Goal: Transaction & Acquisition: Obtain resource

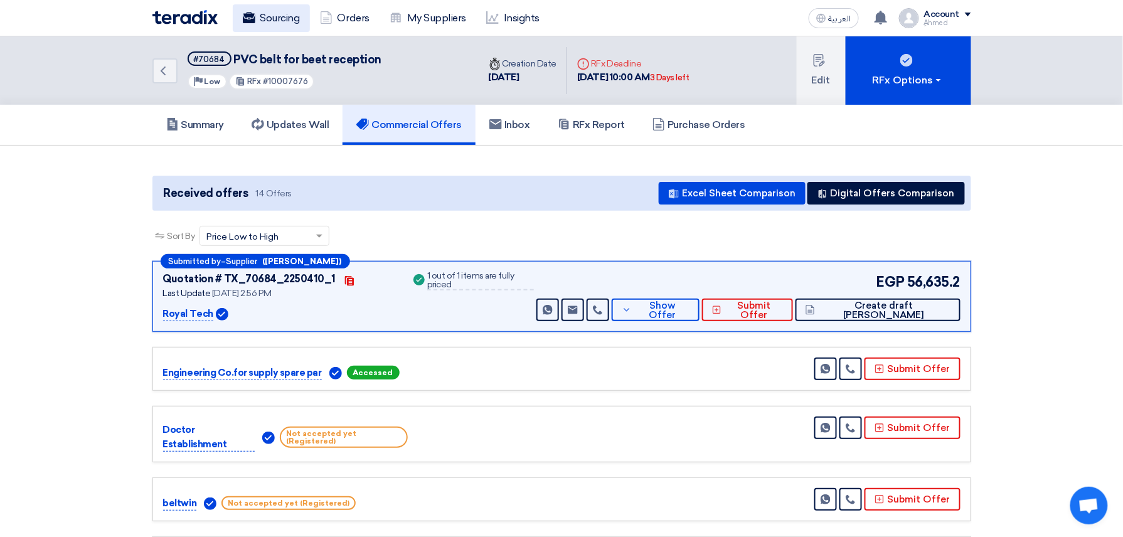
click at [289, 10] on link "Sourcing" at bounding box center [271, 18] width 77 height 28
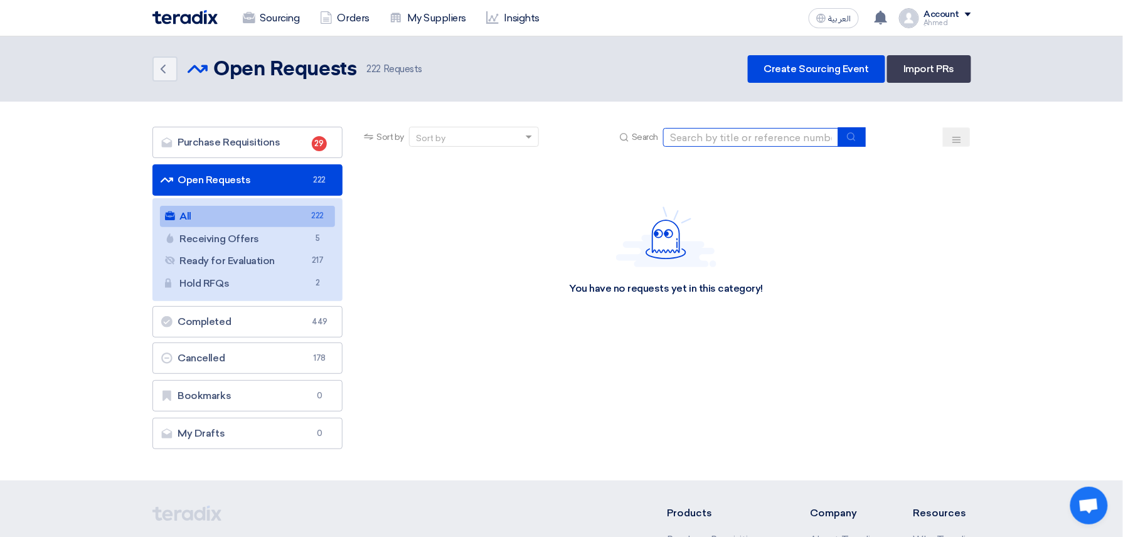
click at [784, 129] on input at bounding box center [751, 137] width 176 height 19
paste input "10007835"
type input "10007835"
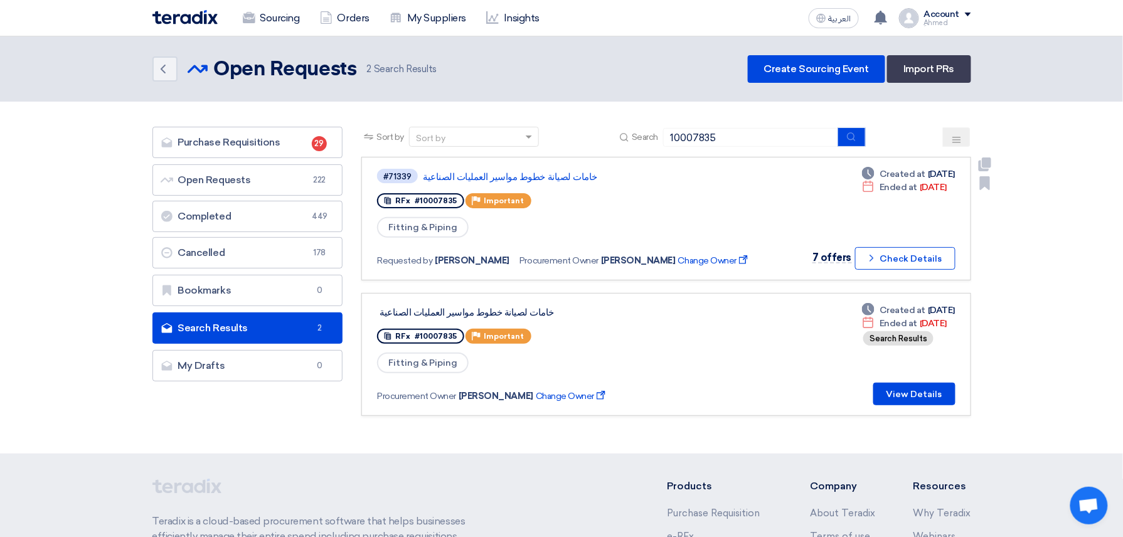
click at [540, 174] on link "خامات لصيانة خطوط مواسير العمليات الصناعية" at bounding box center [580, 176] width 314 height 11
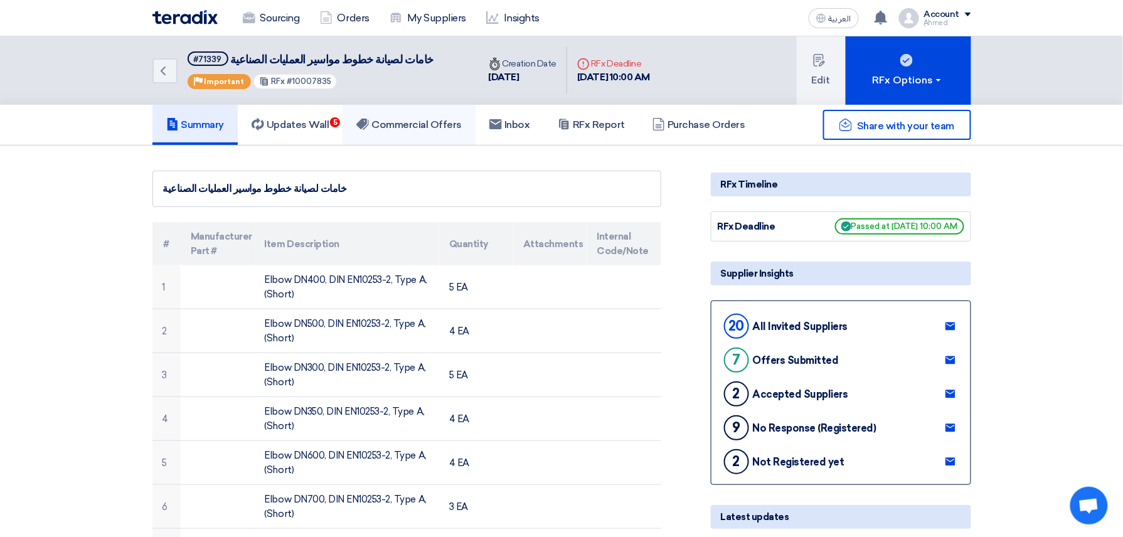
drag, startPoint x: 441, startPoint y: 115, endPoint x: 441, endPoint y: 123, distance: 7.5
click at [441, 115] on link "Commercial Offers" at bounding box center [409, 125] width 133 height 40
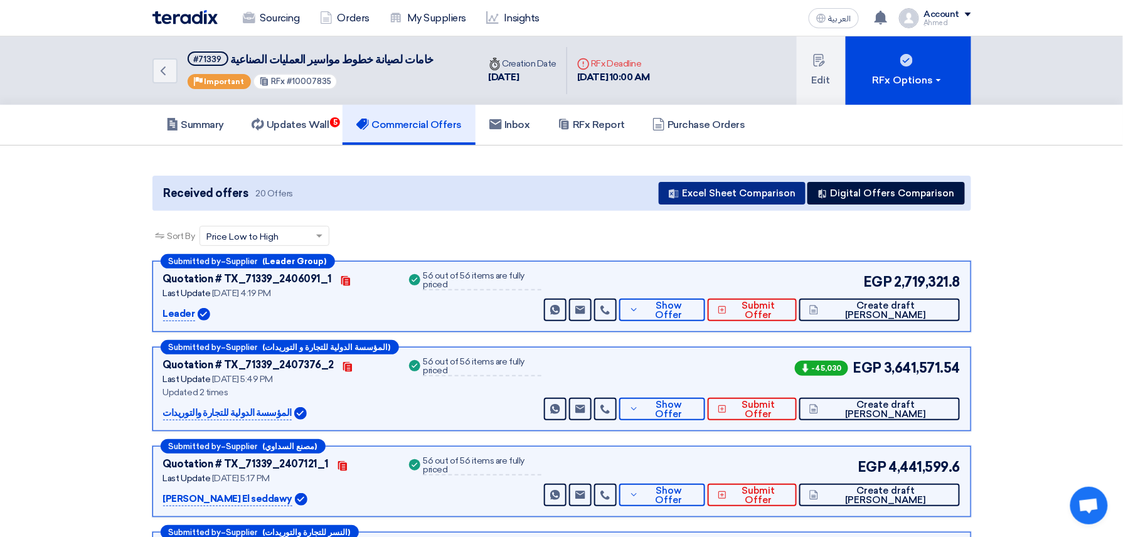
click at [714, 192] on button "Excel Sheet Comparison" at bounding box center [732, 193] width 147 height 23
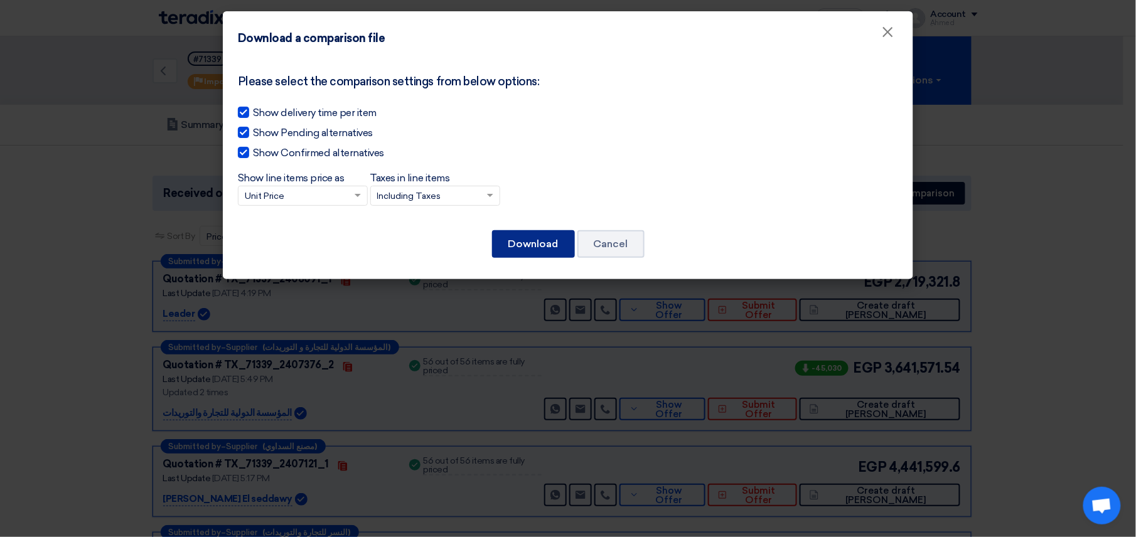
click at [518, 248] on button "Download" at bounding box center [533, 244] width 83 height 28
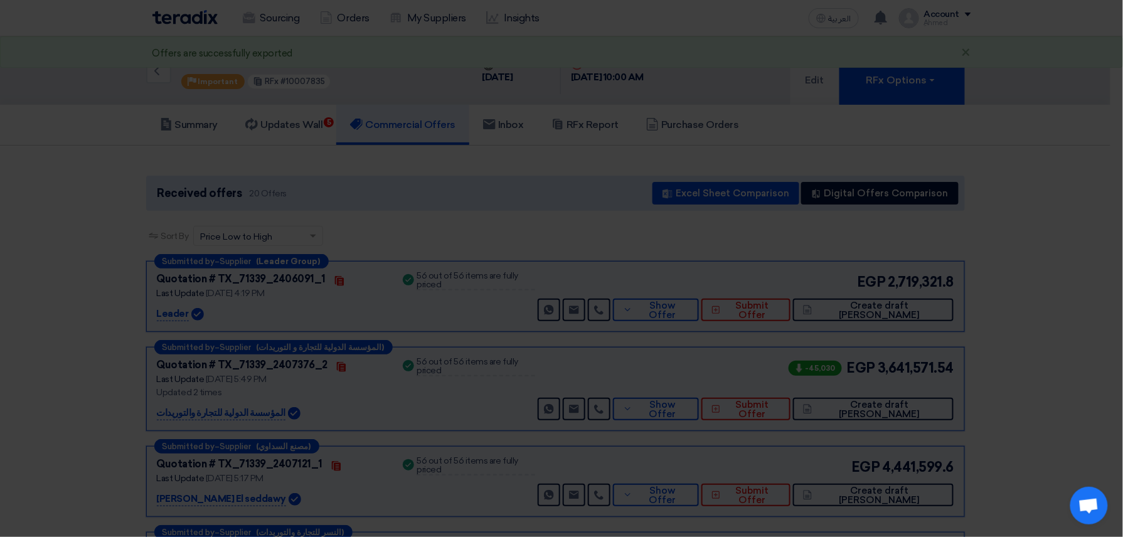
click at [719, 297] on div "EGP 2,719,321.8 Send Message Send Message" at bounding box center [744, 297] width 419 height 50
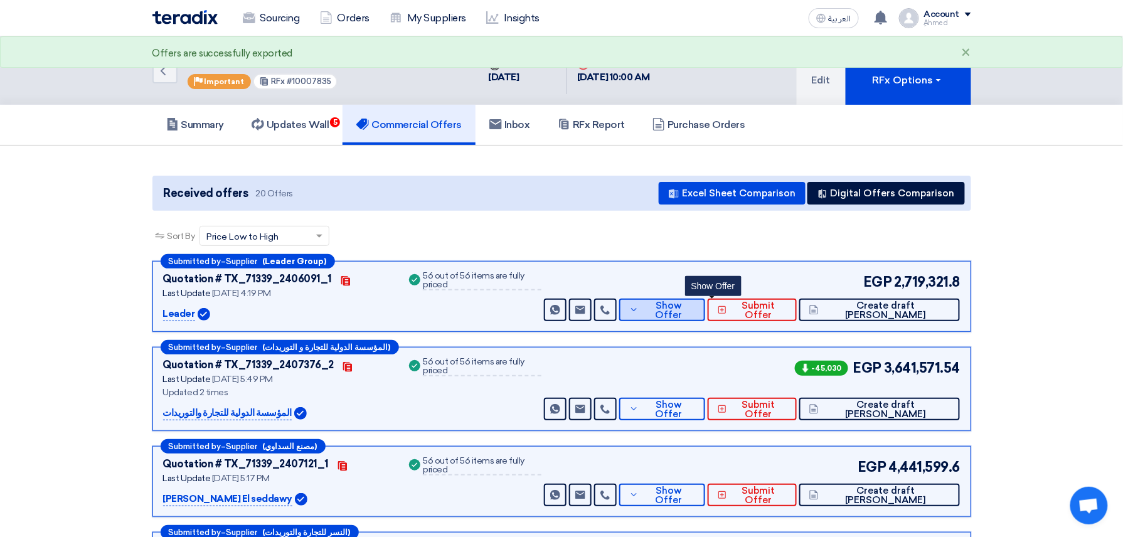
click at [695, 311] on span "Show Offer" at bounding box center [668, 310] width 53 height 19
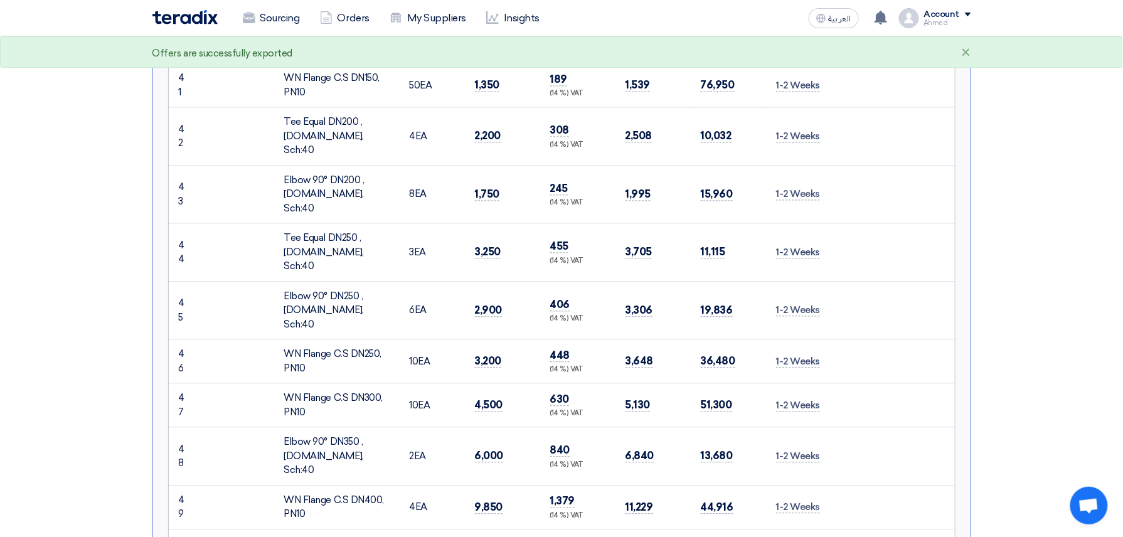
scroll to position [2556, 0]
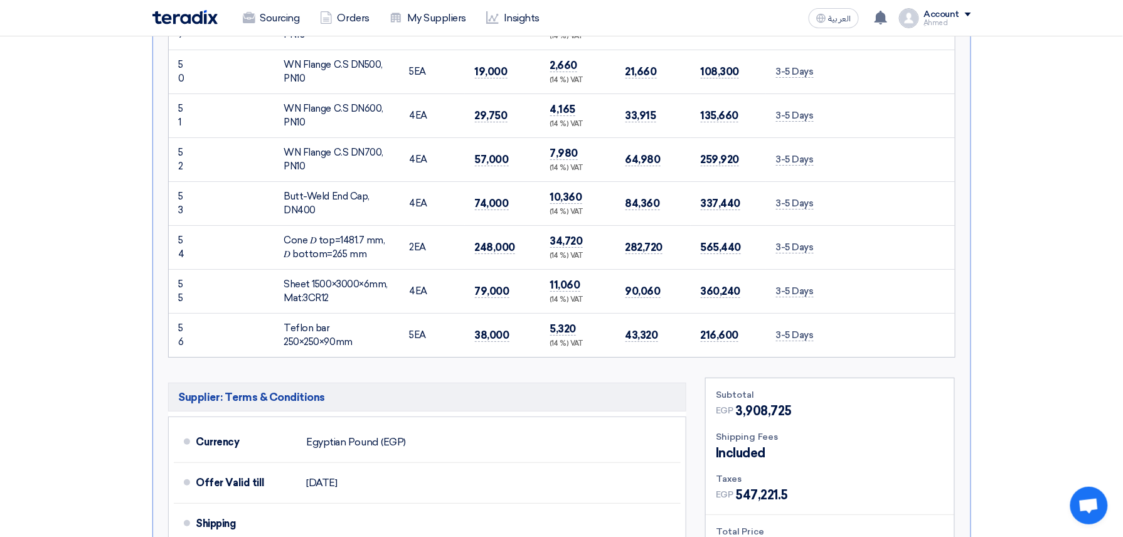
scroll to position [3263, 0]
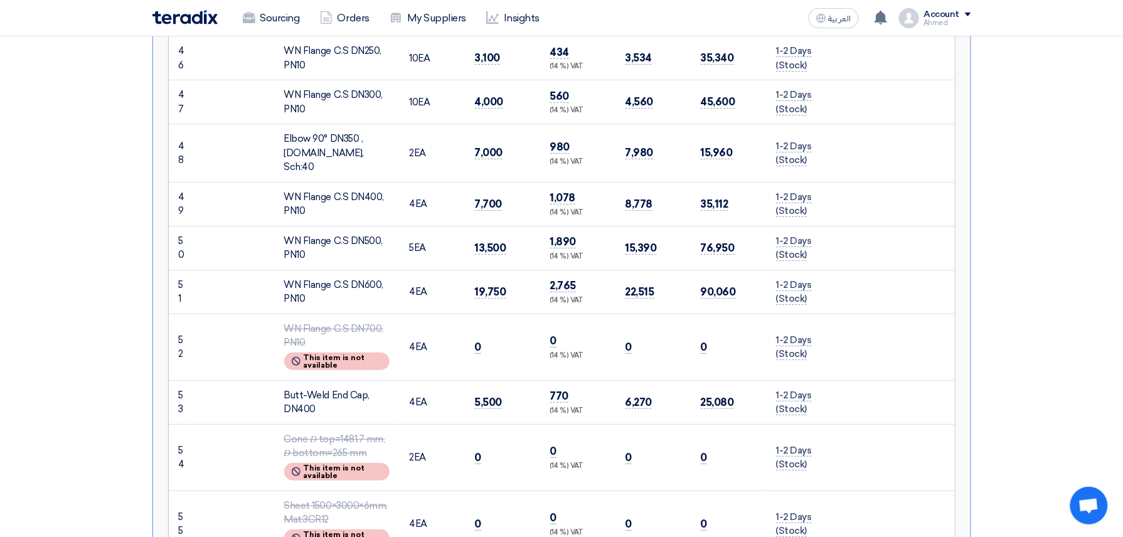
scroll to position [3346, 0]
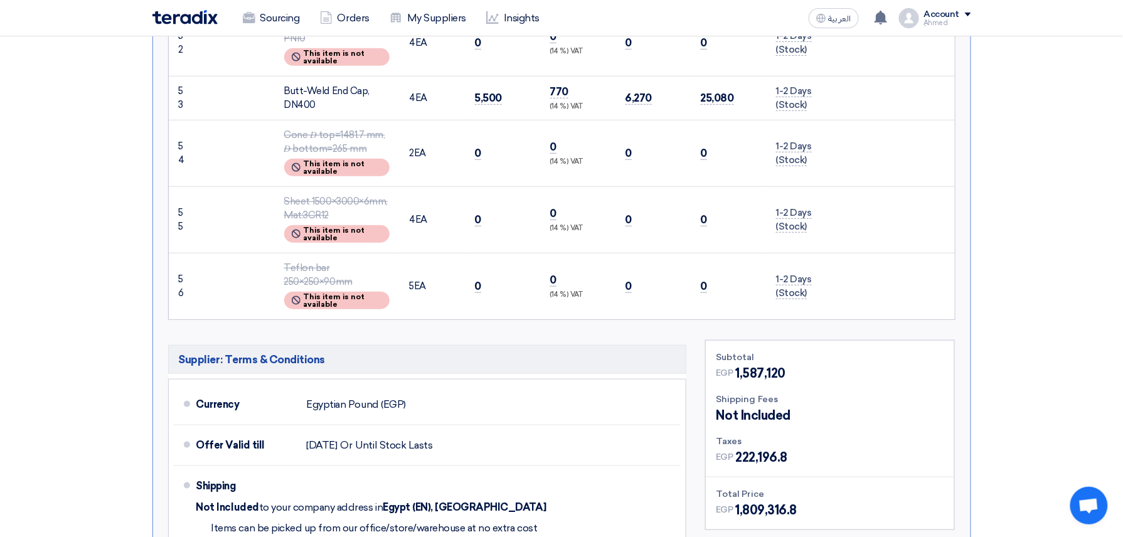
drag, startPoint x: 747, startPoint y: 371, endPoint x: 725, endPoint y: 312, distance: 62.7
click at [0, 0] on td "0" at bounding box center [0, 0] width 0 height 0
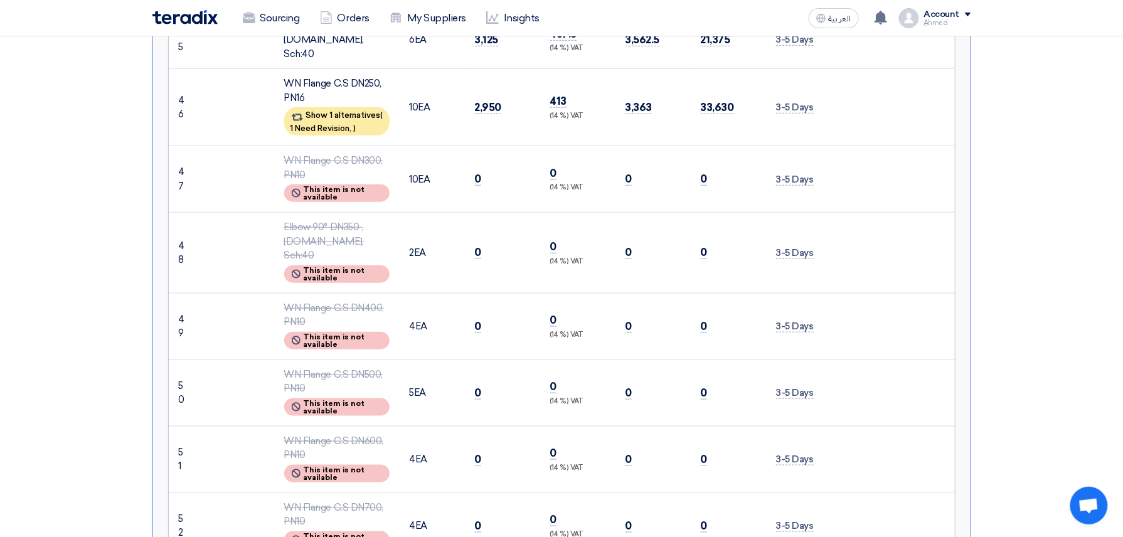
scroll to position [4016, 0]
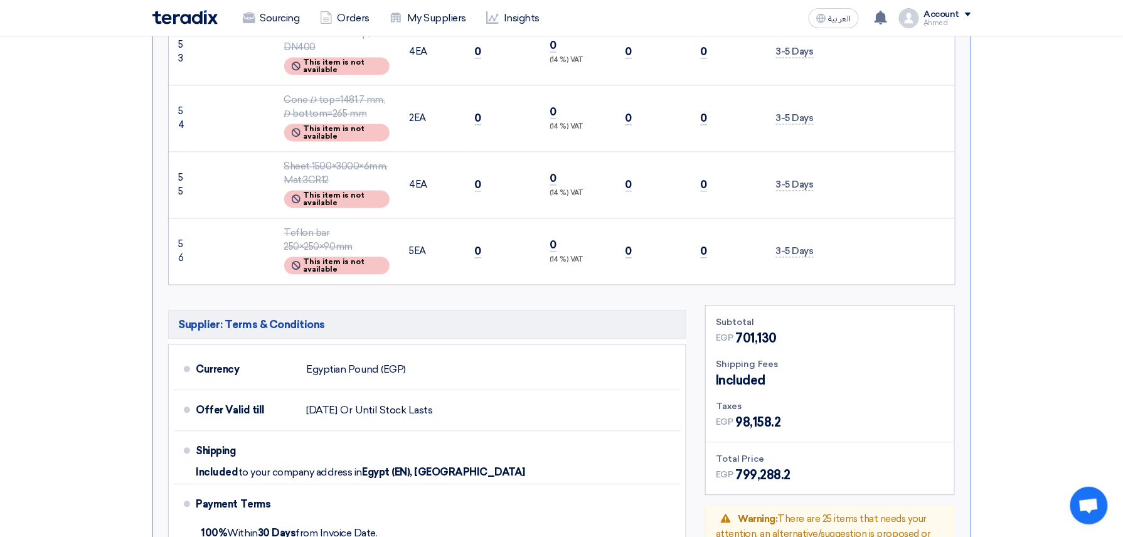
click at [0, 0] on td "0" at bounding box center [0, 0] width 0 height 0
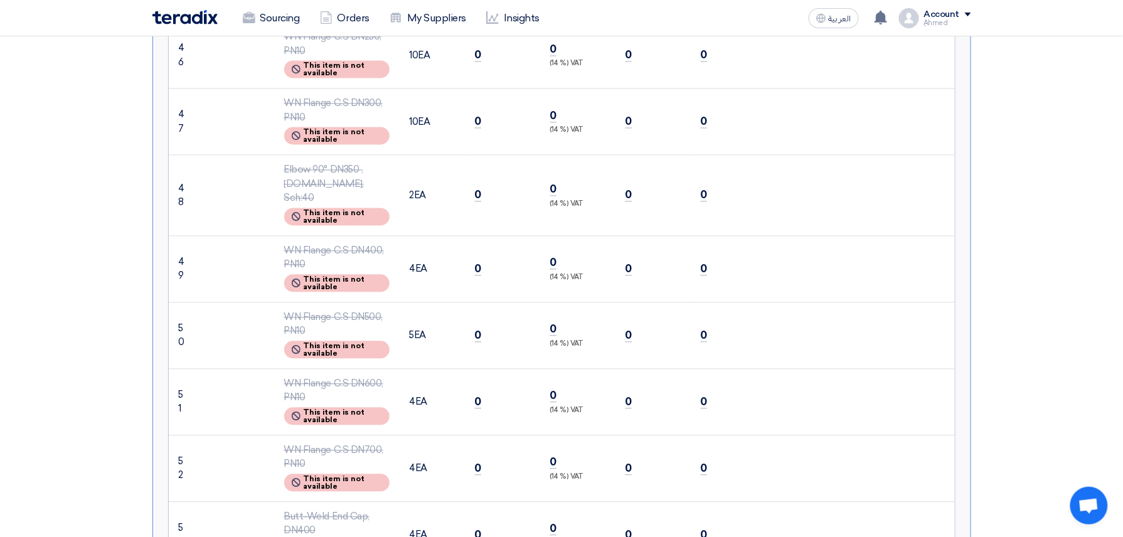
scroll to position [4518, 0]
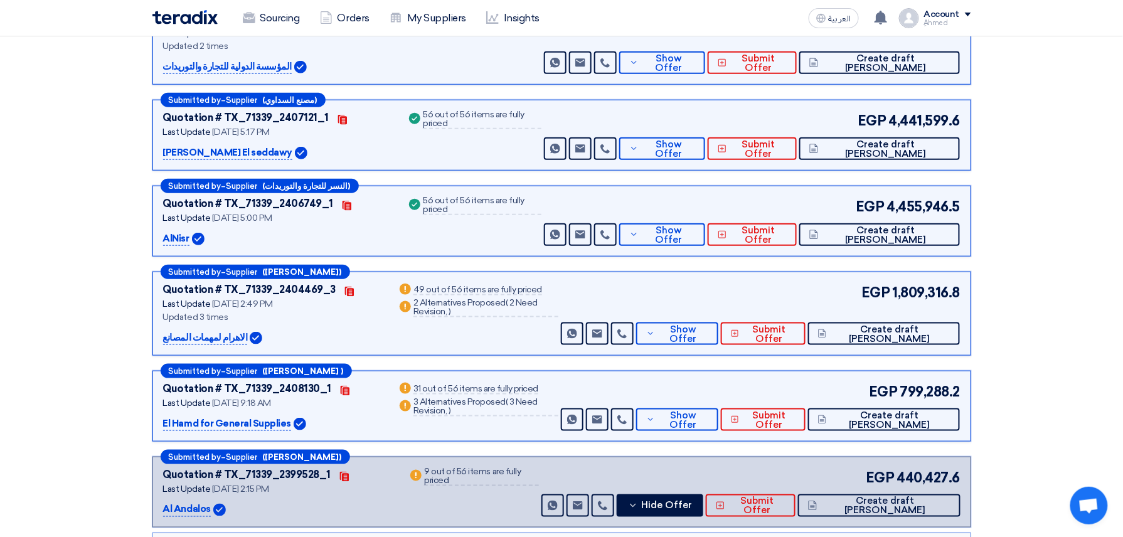
scroll to position [334, 0]
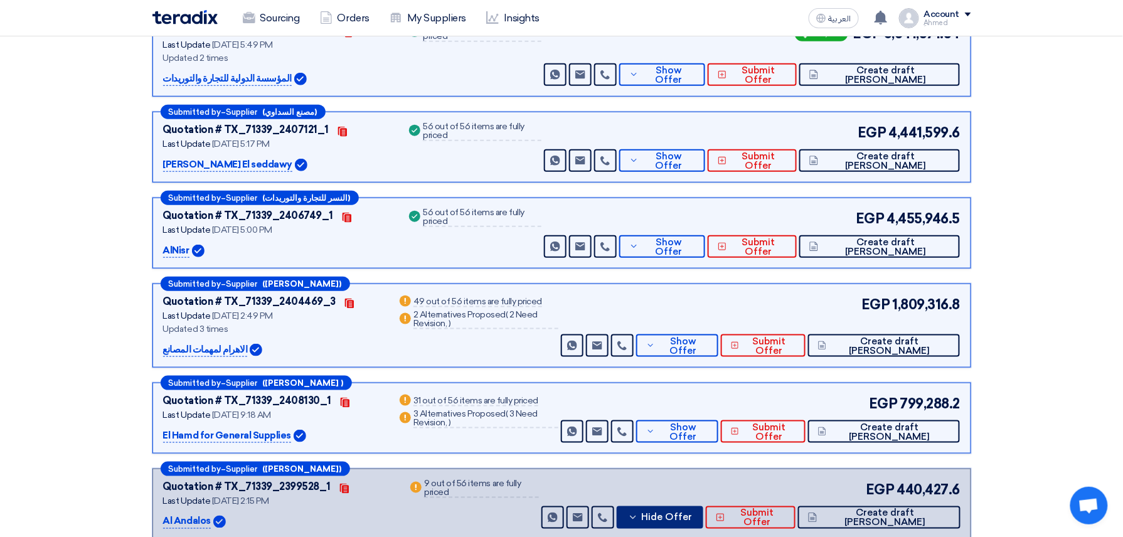
drag, startPoint x: 726, startPoint y: 528, endPoint x: 814, endPoint y: 282, distance: 261.2
click at [703, 528] on button "Hide Offer" at bounding box center [660, 517] width 87 height 23
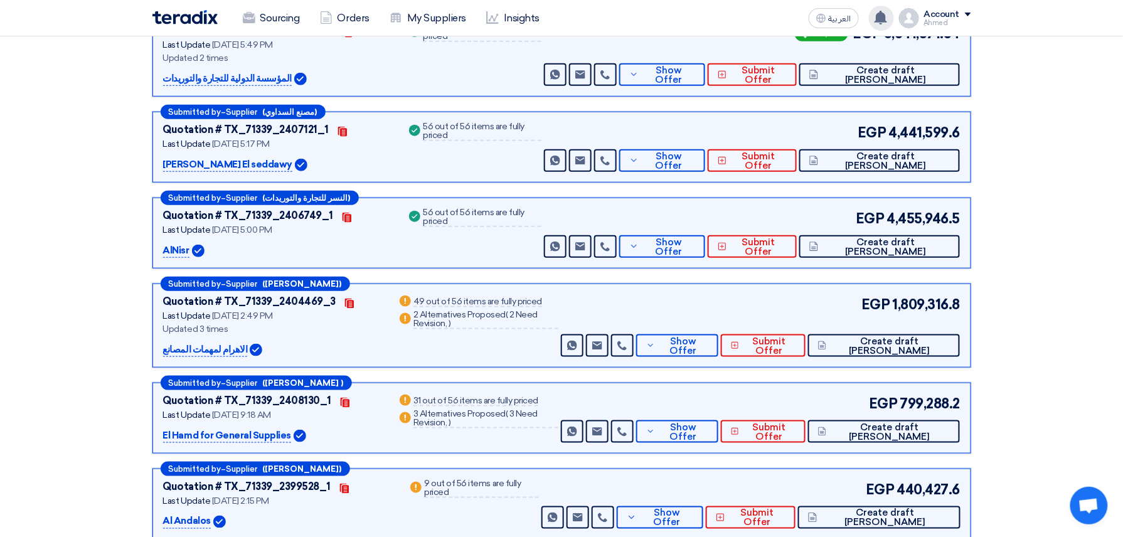
click at [885, 33] on div "Sourcing Orders My Suppliers Insights العربية ع You have a new offer for 'خامات…" at bounding box center [562, 18] width 838 height 36
click at [887, 20] on use at bounding box center [881, 18] width 13 height 14
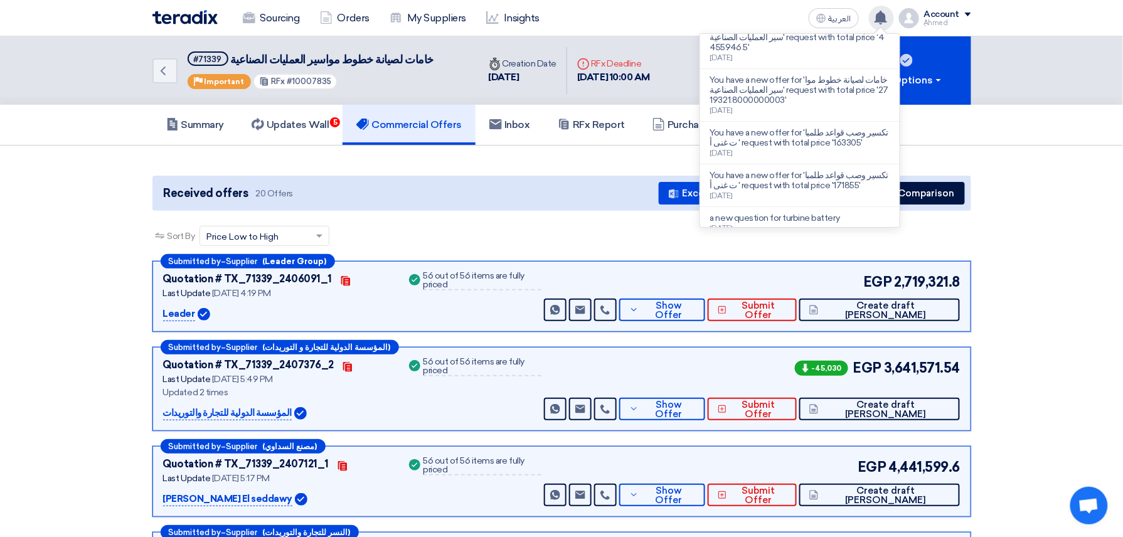
scroll to position [137, 0]
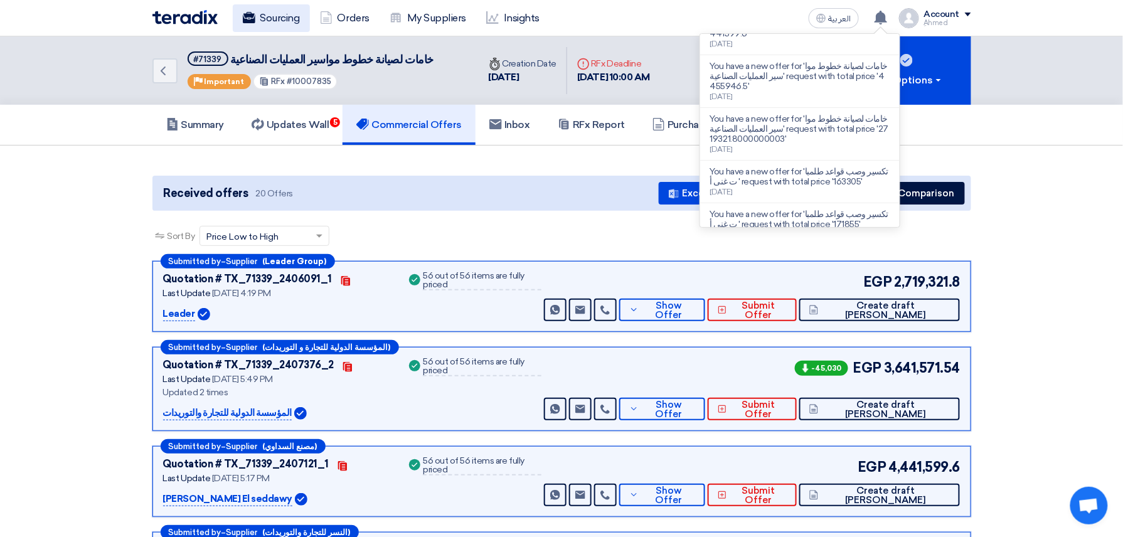
click at [306, 21] on link "Sourcing" at bounding box center [271, 18] width 77 height 28
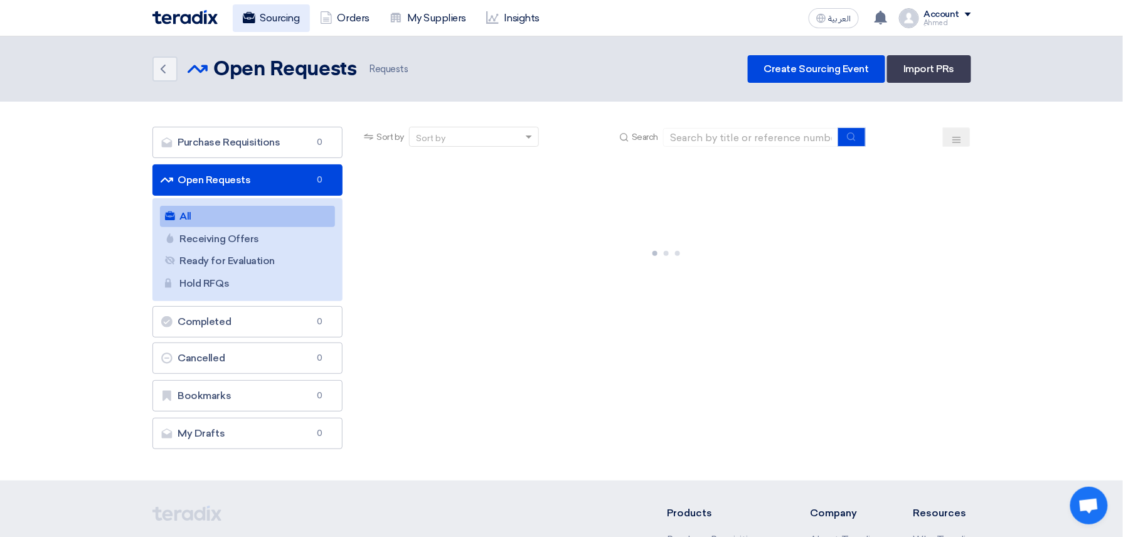
click at [261, 18] on link "Sourcing" at bounding box center [271, 18] width 77 height 28
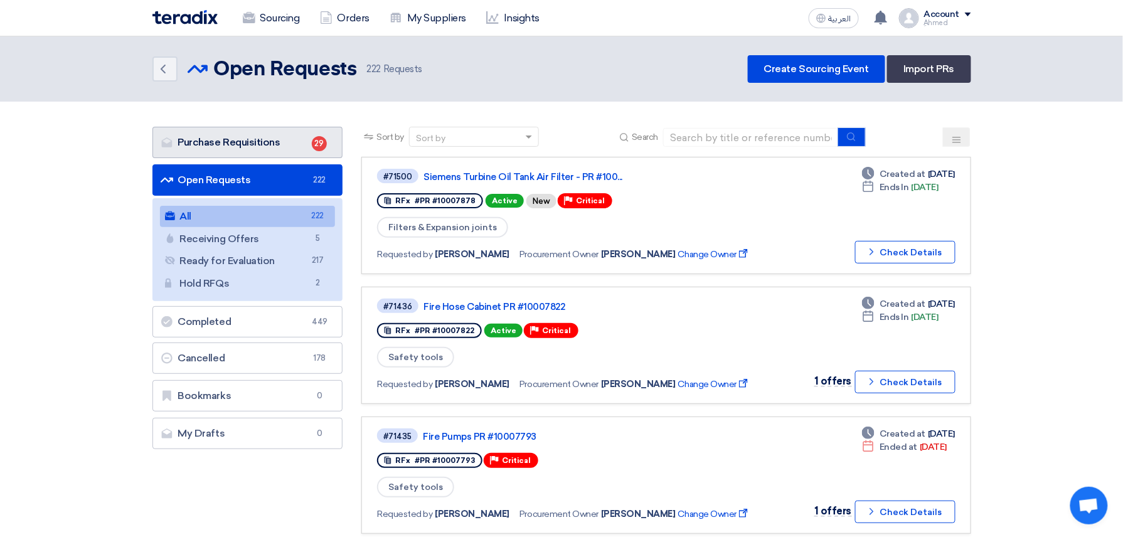
click at [260, 153] on link "Purchase Requisitions Purchase Requisitions 29" at bounding box center [247, 142] width 191 height 31
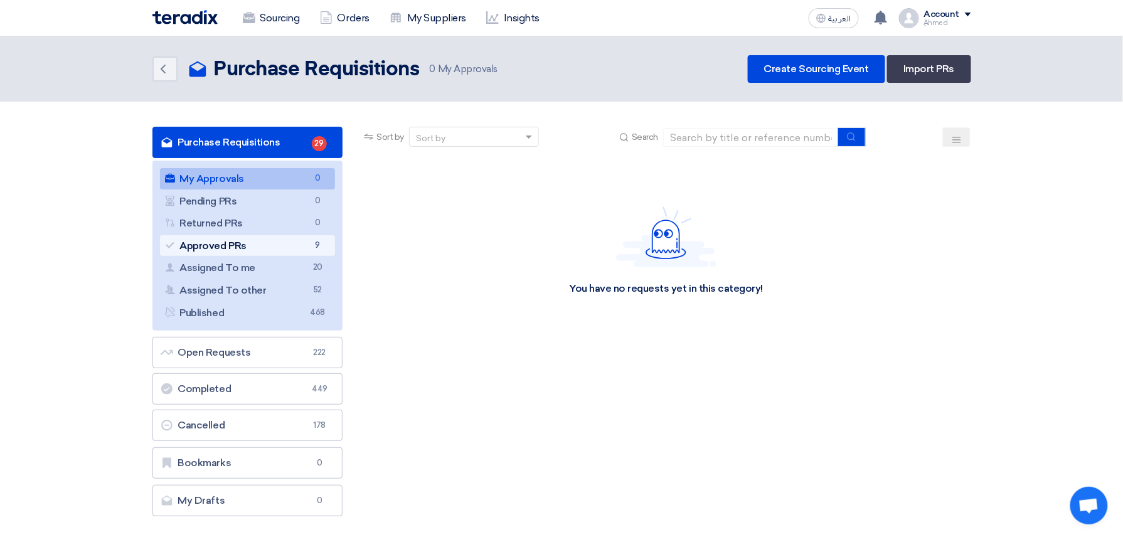
click at [300, 242] on link "Approved PRs Approved PRs 9" at bounding box center [248, 245] width 176 height 21
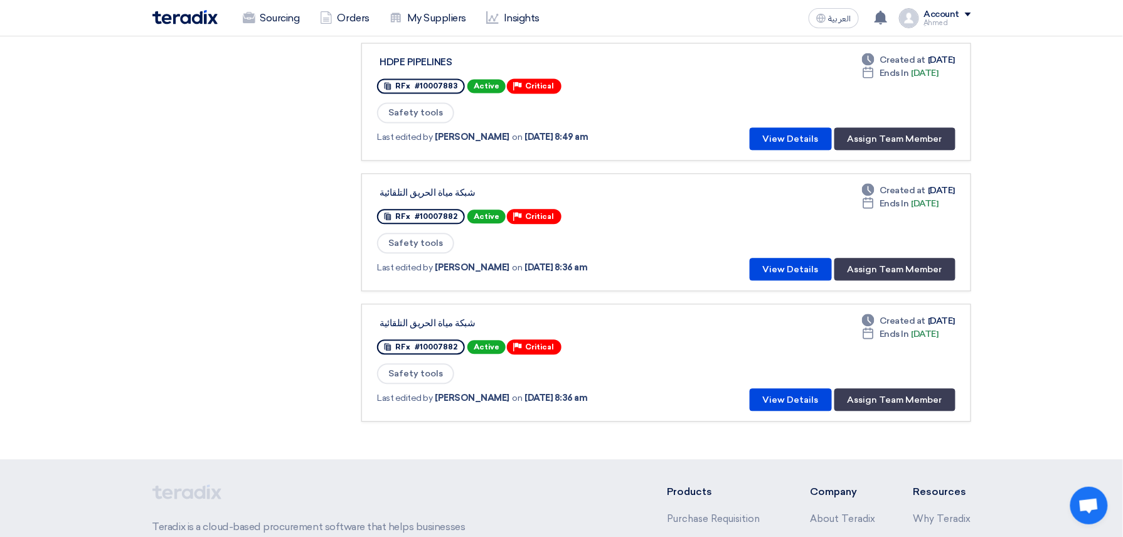
scroll to position [920, 0]
